Goal: Information Seeking & Learning: Learn about a topic

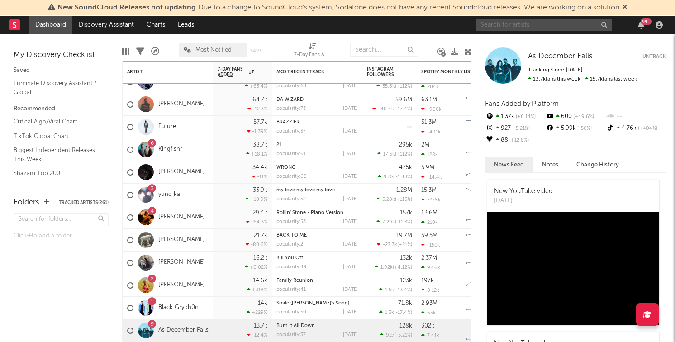
click at [520, 27] on input "text" at bounding box center [544, 24] width 136 height 11
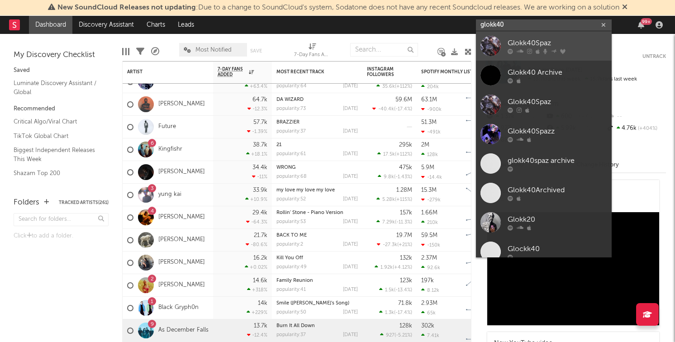
type input "glokk40"
click at [507, 55] on link "Glokk40Spaz" at bounding box center [544, 45] width 136 height 29
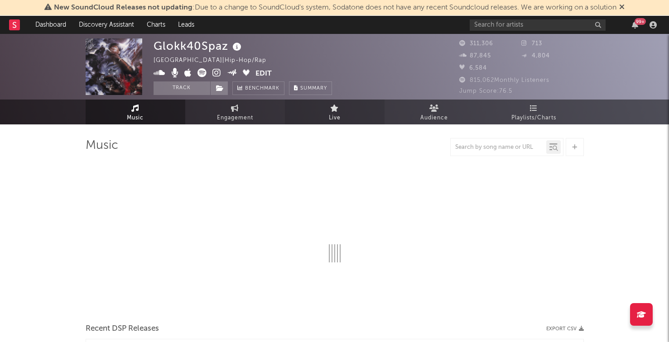
select select "6m"
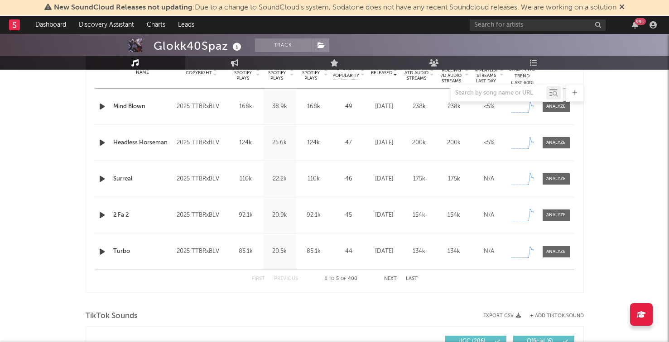
scroll to position [380, 0]
click at [391, 280] on button "Next" at bounding box center [390, 278] width 13 height 5
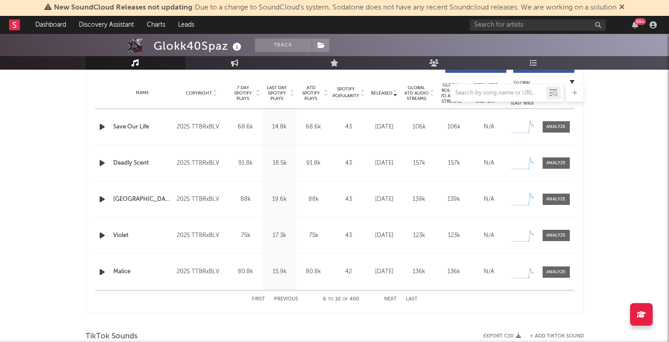
scroll to position [358, 0]
click at [387, 301] on button "Next" at bounding box center [390, 300] width 13 height 5
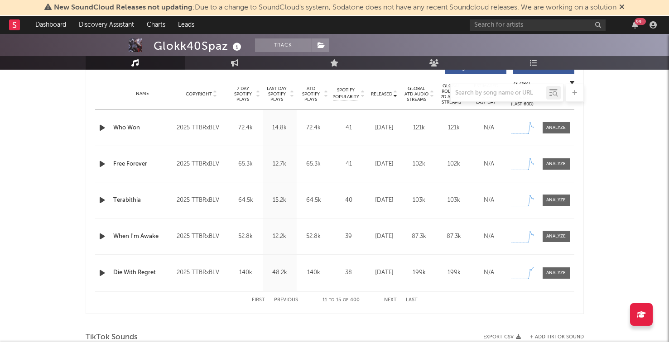
click at [384, 300] on button "Next" at bounding box center [390, 300] width 13 height 5
